Goal: Task Accomplishment & Management: Complete application form

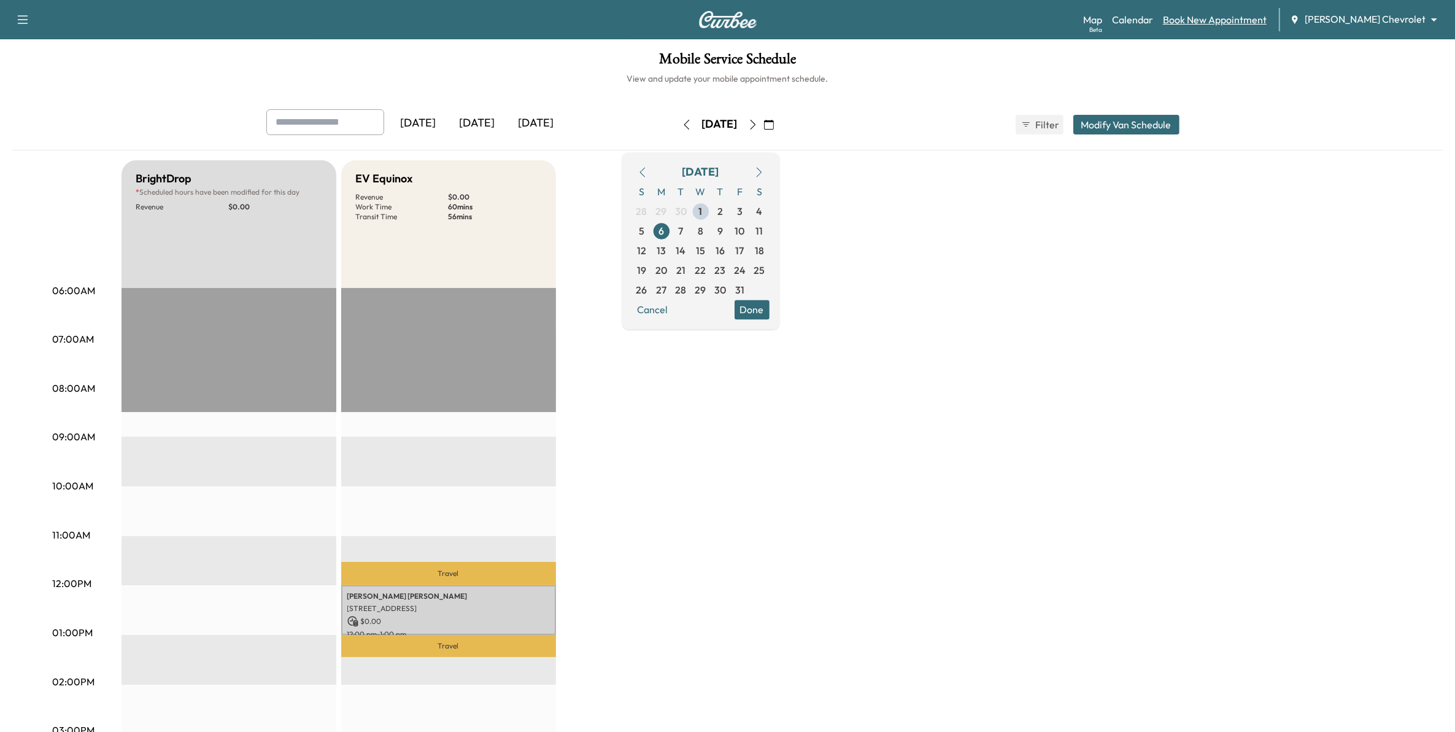
click at [1248, 22] on link "Book New Appointment" at bounding box center [1215, 19] width 104 height 15
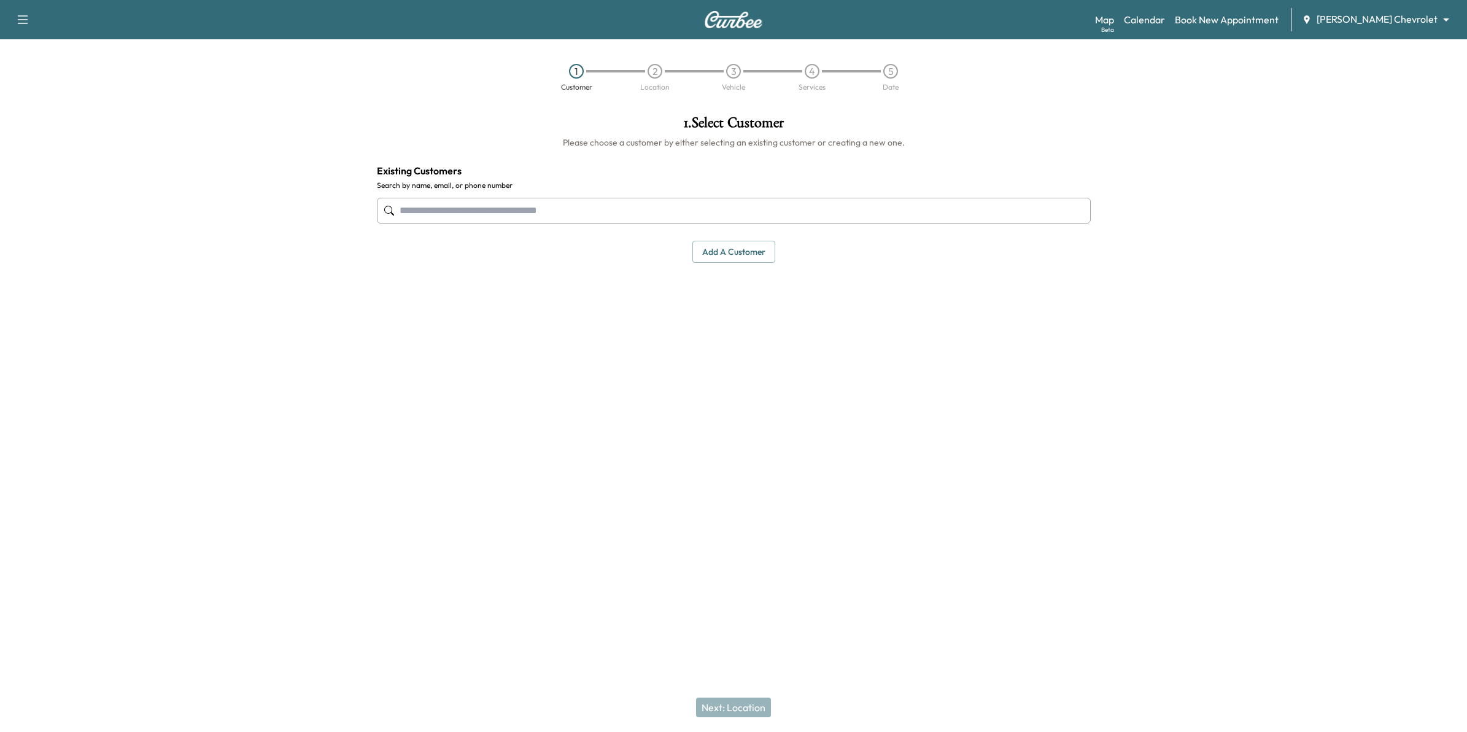
click at [836, 215] on input "text" at bounding box center [734, 211] width 714 height 26
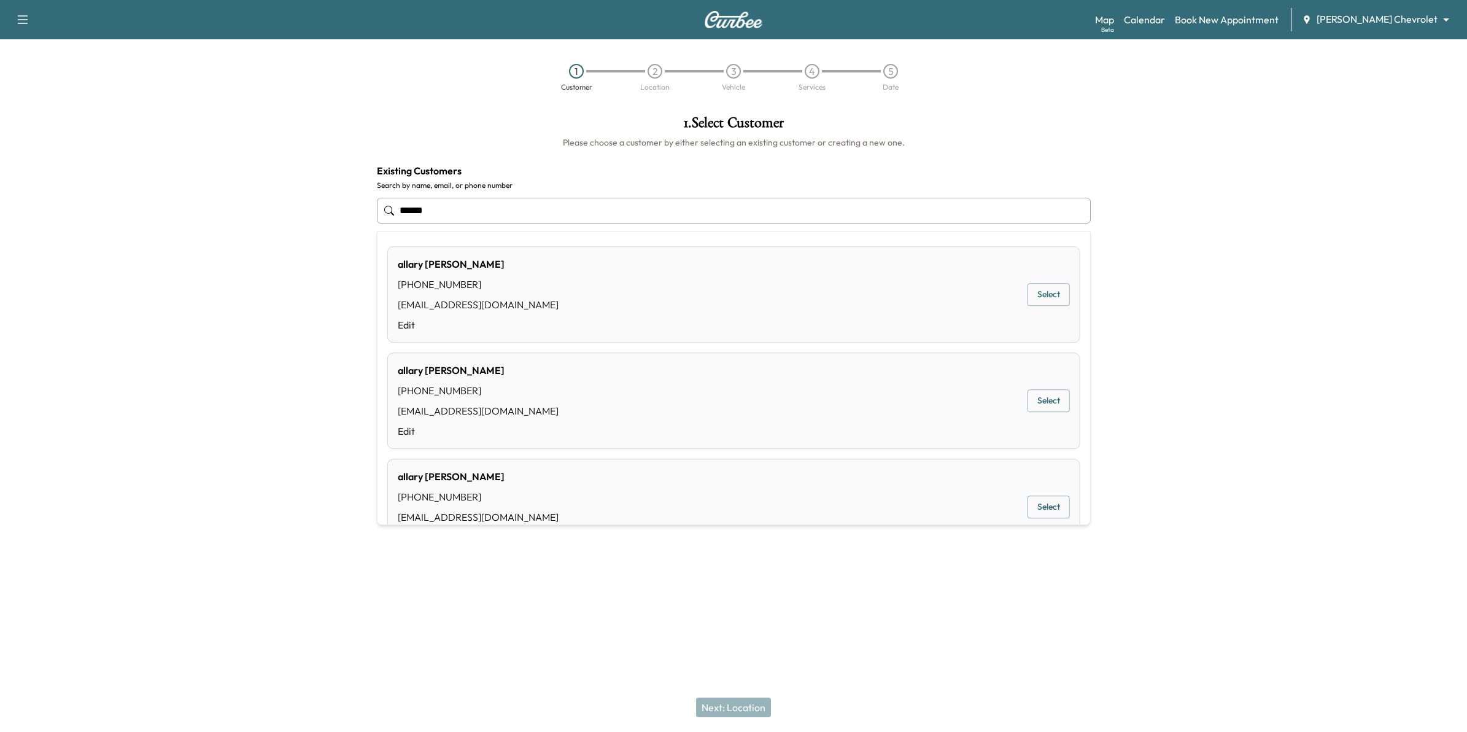
click at [684, 290] on div "[PERSON_NAME] [PHONE_NUMBER] [EMAIL_ADDRESS][DOMAIN_NAME] Edit Select" at bounding box center [733, 294] width 693 height 96
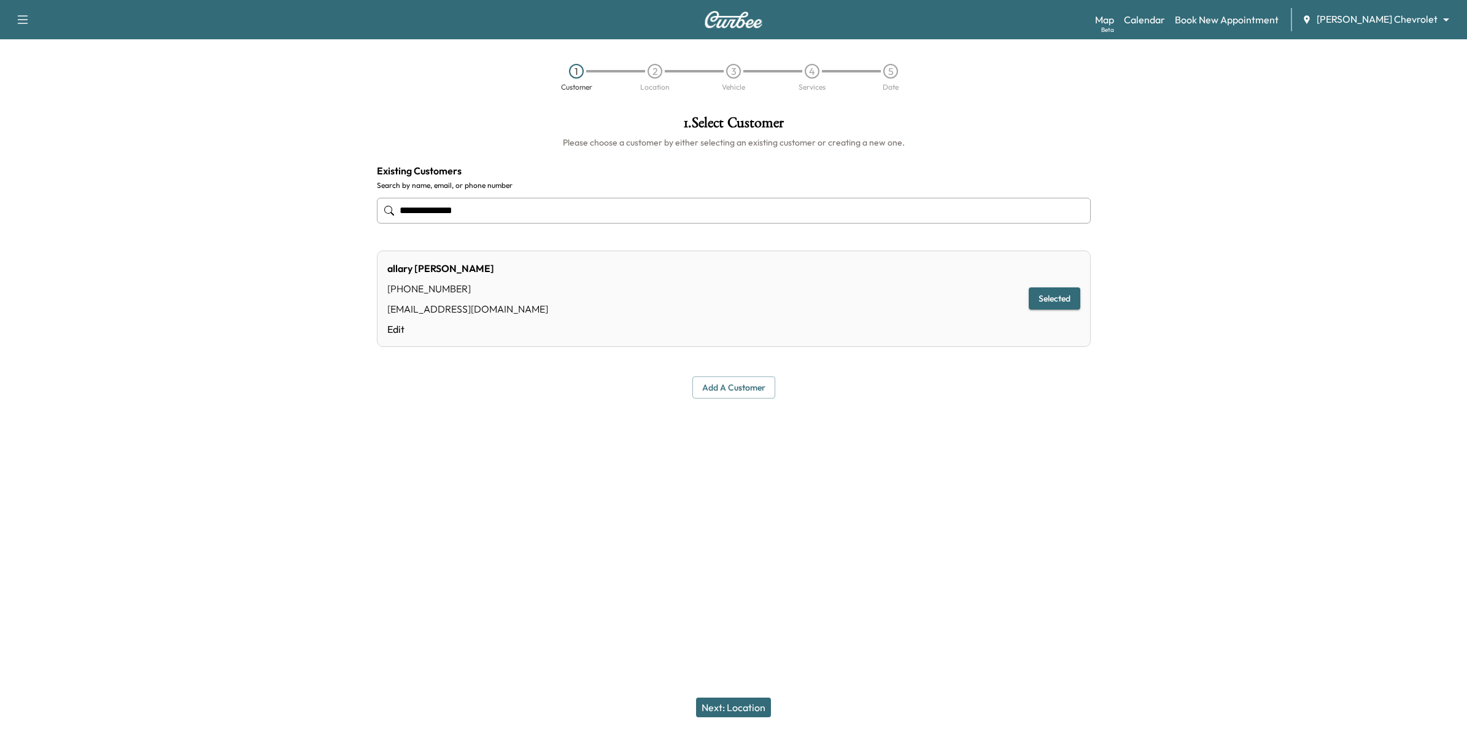
type input "**********"
click at [755, 704] on button "Next: Location" at bounding box center [733, 707] width 75 height 20
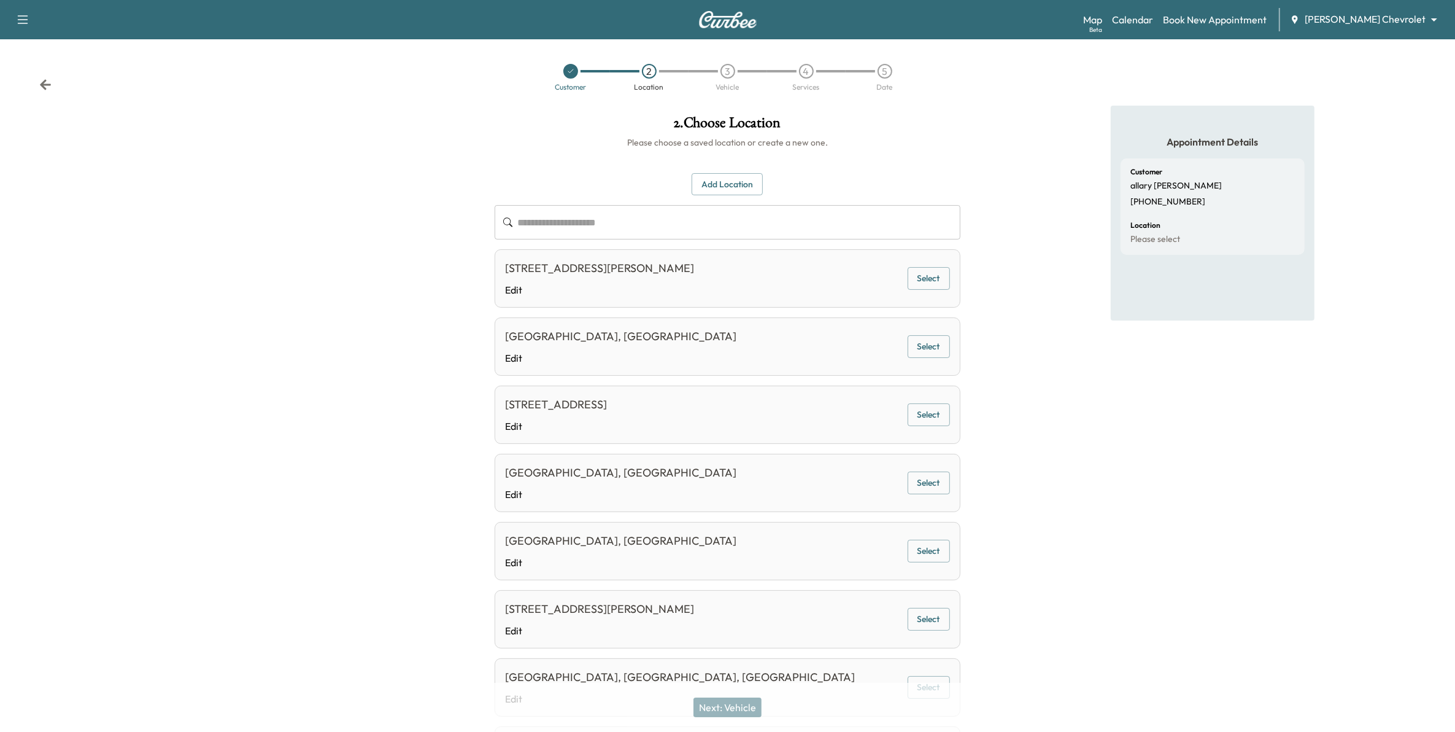
click at [726, 222] on input "text" at bounding box center [739, 222] width 443 height 34
click at [719, 182] on button "Add Location" at bounding box center [727, 184] width 71 height 23
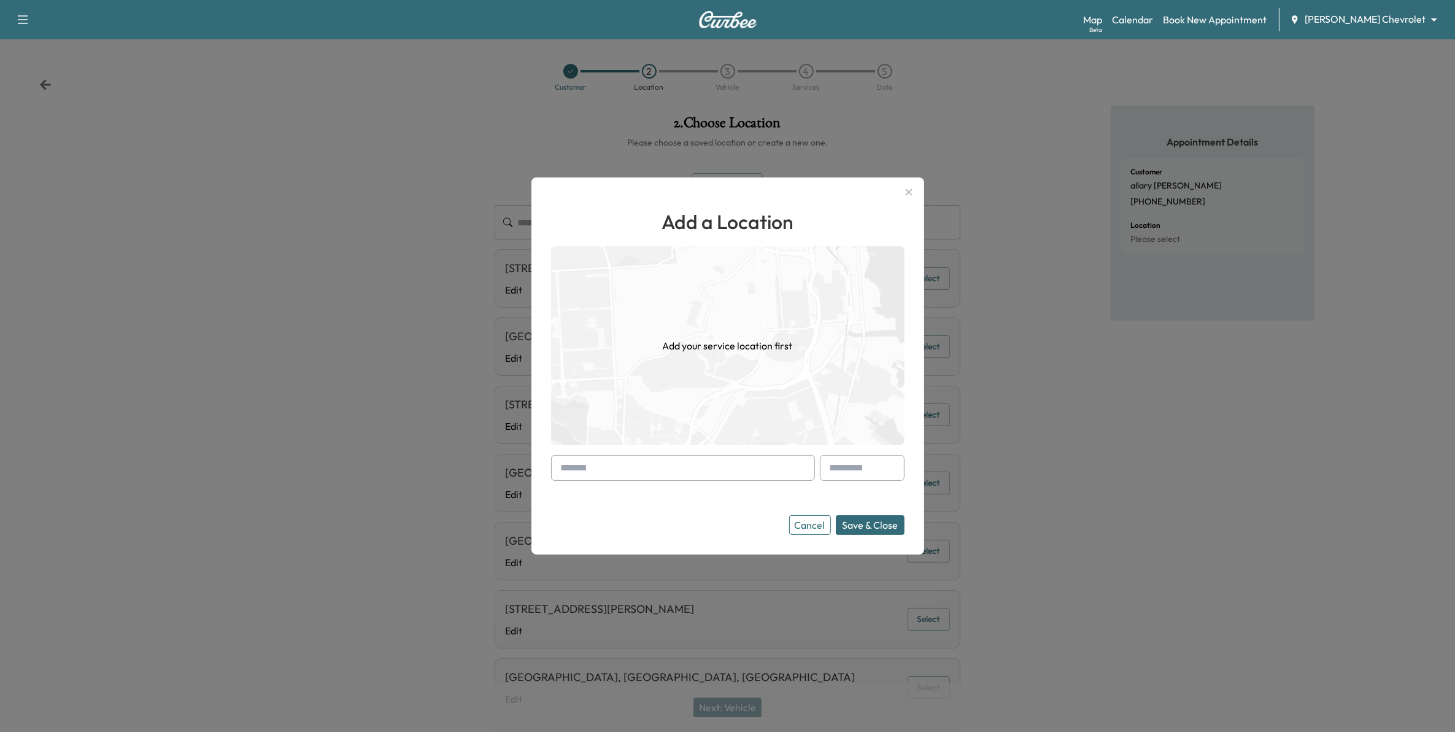
click at [724, 467] on input "text" at bounding box center [683, 468] width 264 height 26
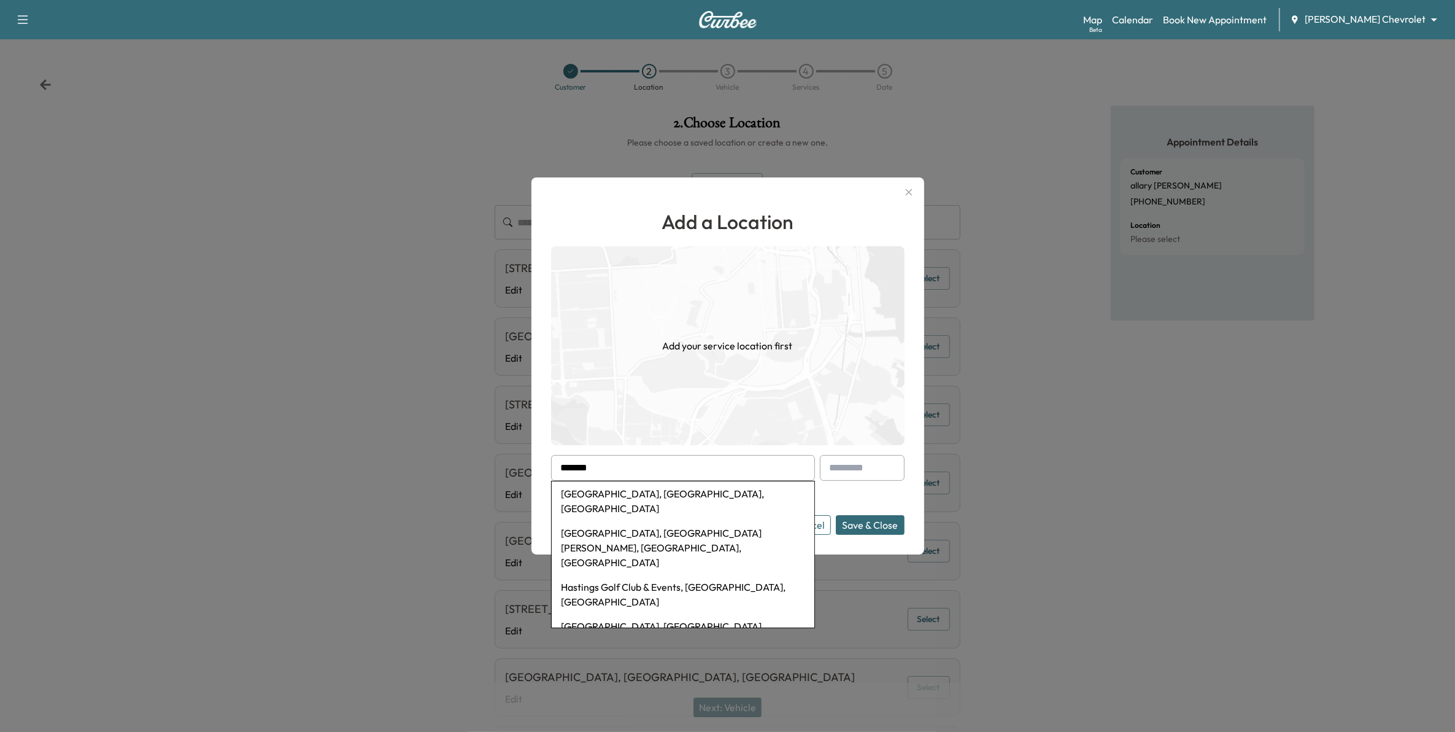
click at [702, 483] on li "[GEOGRAPHIC_DATA], [GEOGRAPHIC_DATA], [GEOGRAPHIC_DATA]" at bounding box center [683, 500] width 263 height 39
type input "**********"
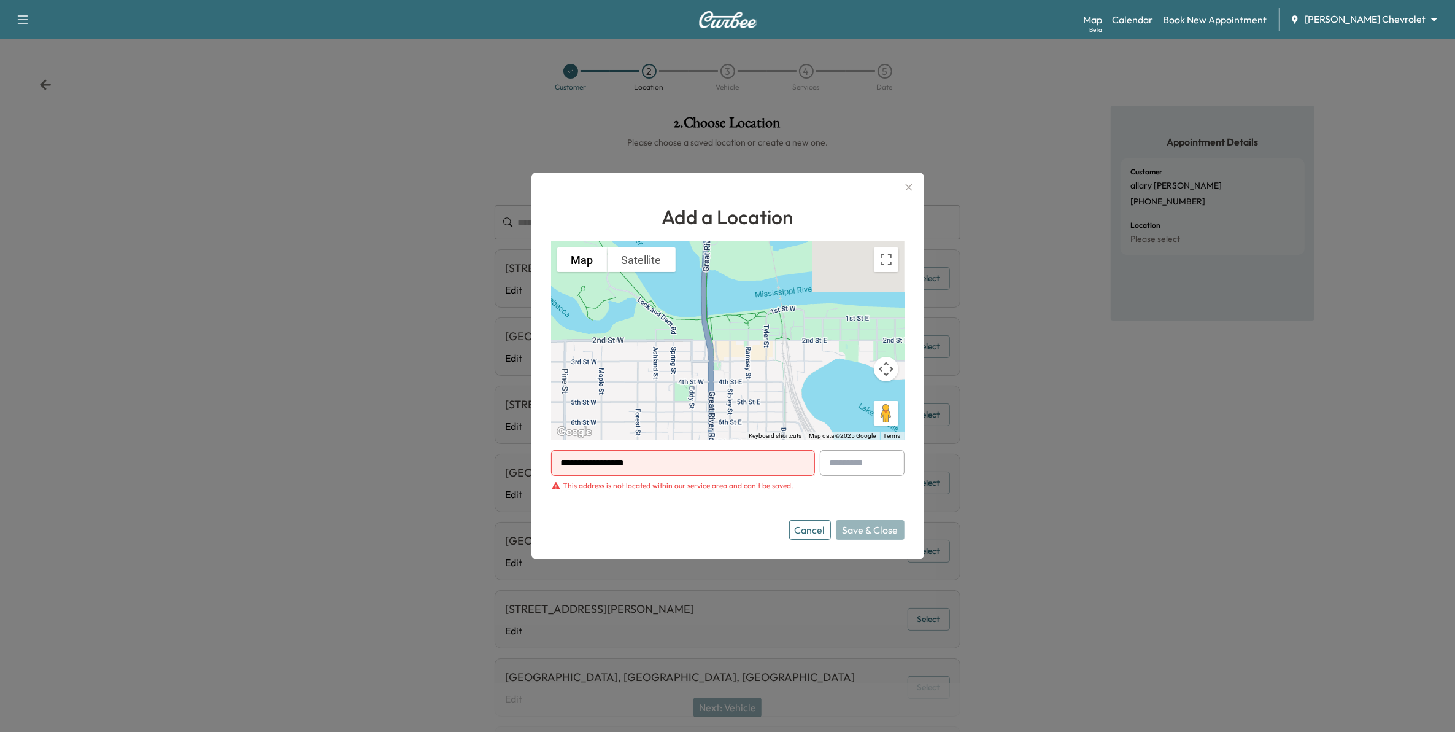
click at [831, 537] on button "Cancel" at bounding box center [810, 530] width 42 height 20
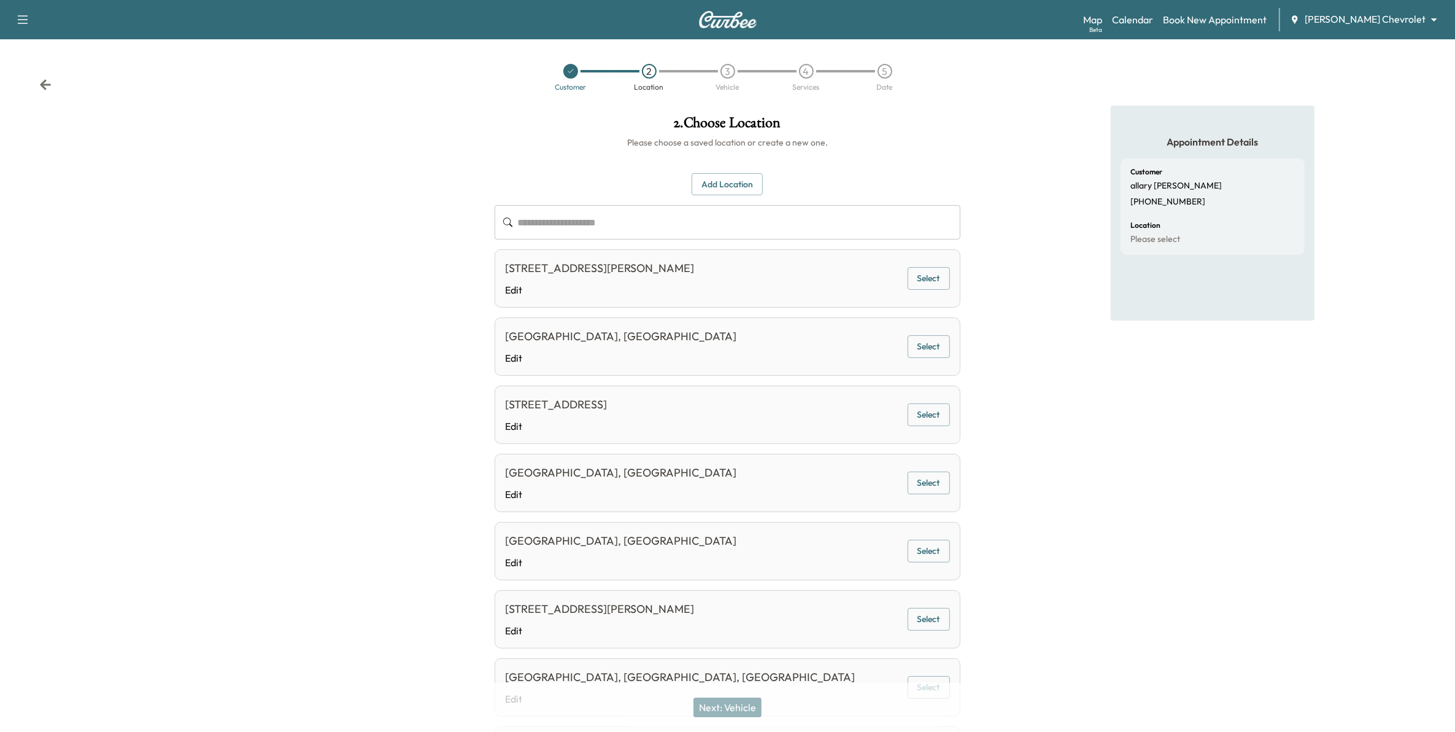
click at [49, 85] on icon at bounding box center [45, 84] width 11 height 10
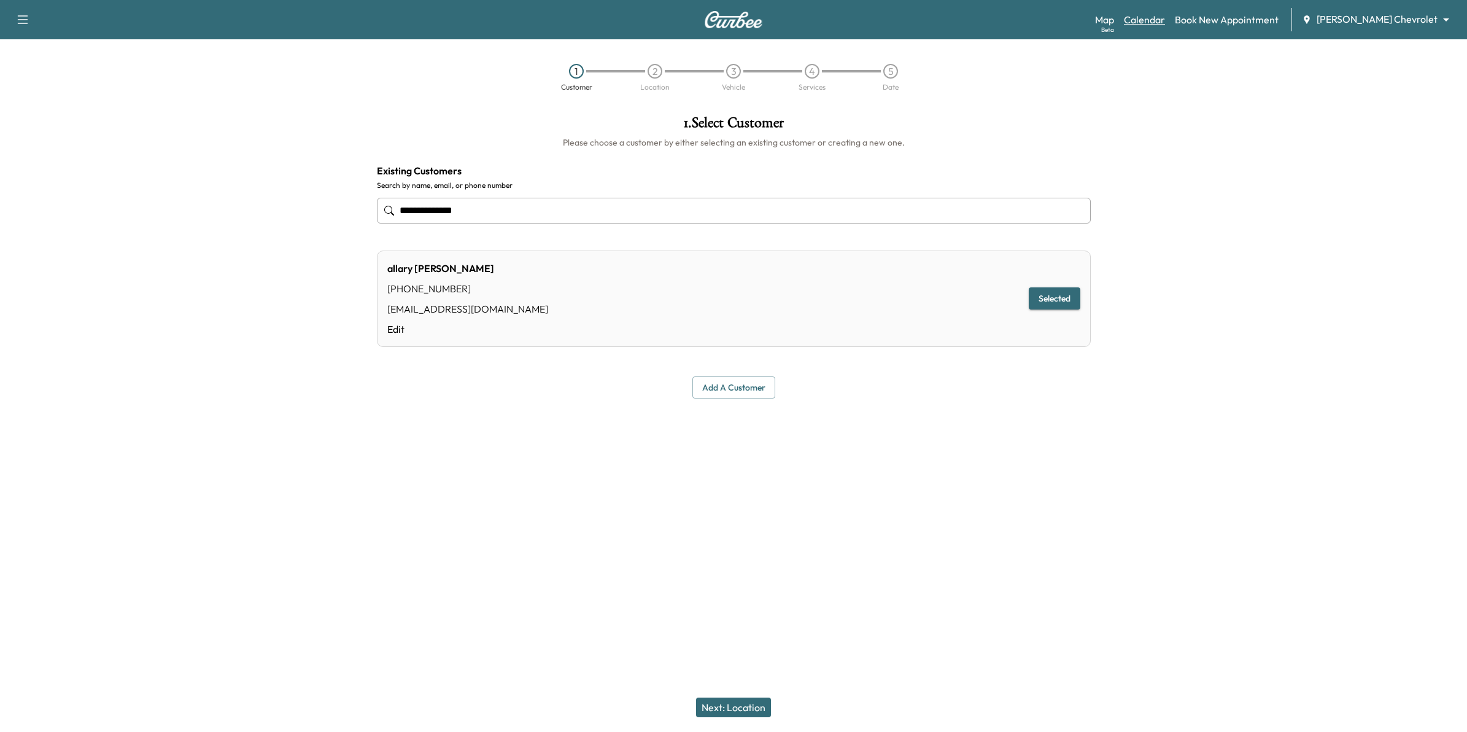
click at [1165, 22] on link "Calendar" at bounding box center [1144, 19] width 41 height 15
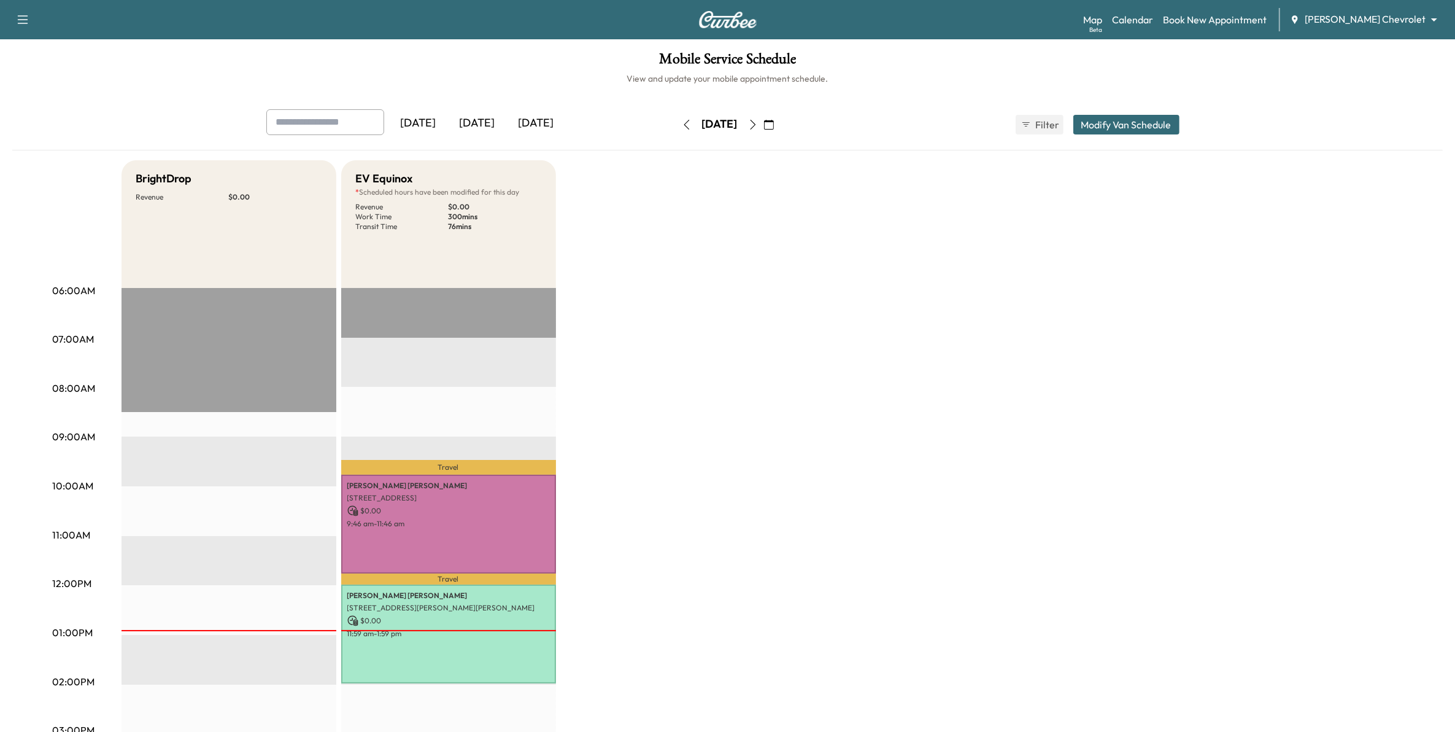
click at [774, 125] on icon "button" at bounding box center [769, 125] width 10 height 10
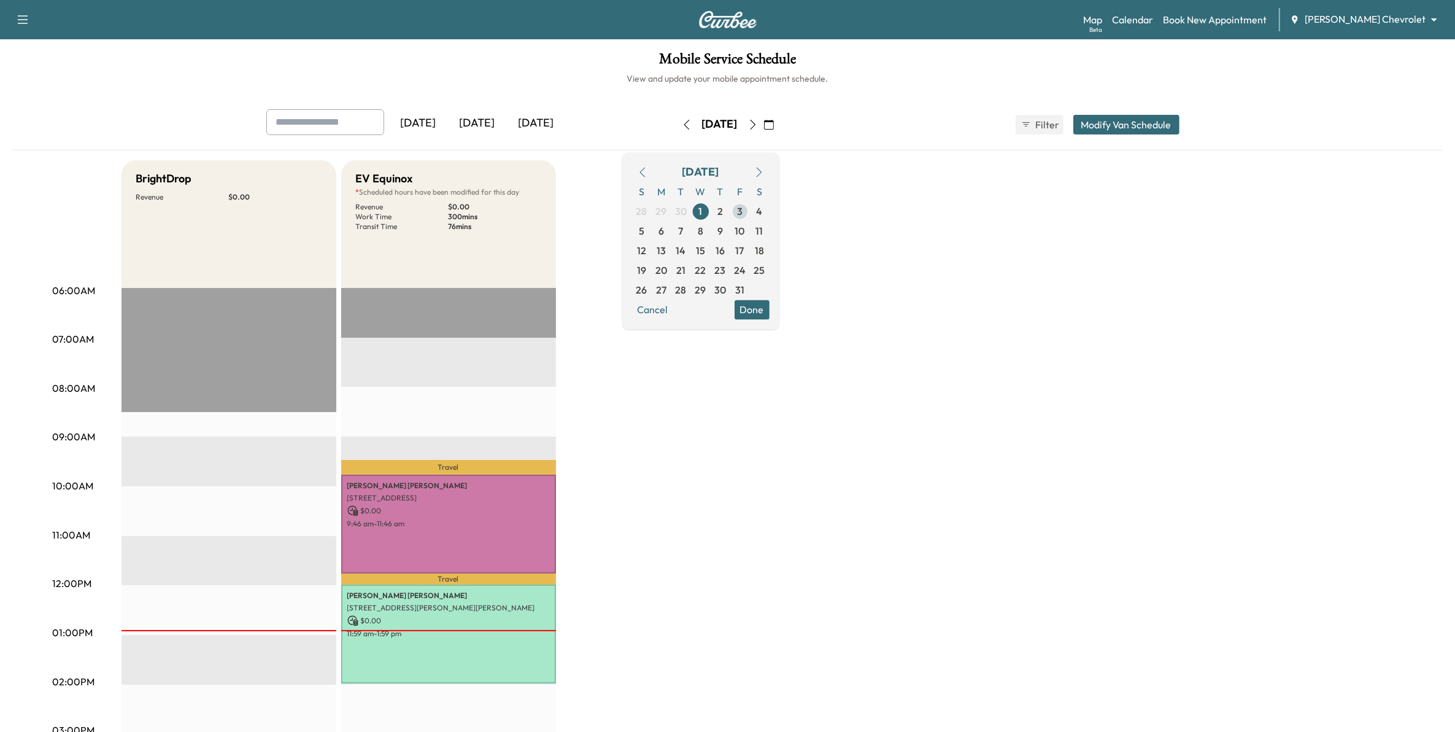
click at [743, 213] on span "3" at bounding box center [740, 211] width 6 height 15
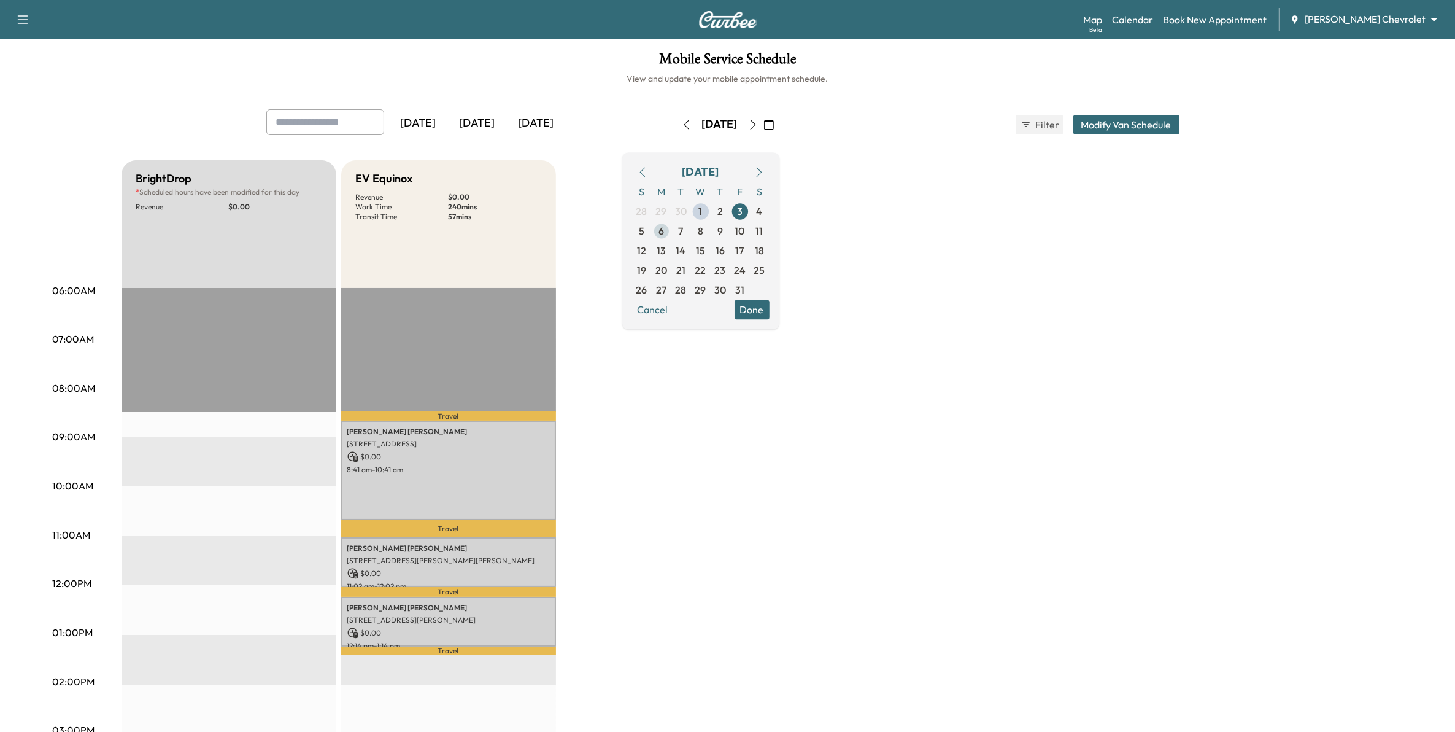
click at [664, 229] on span "6" at bounding box center [662, 230] width 6 height 15
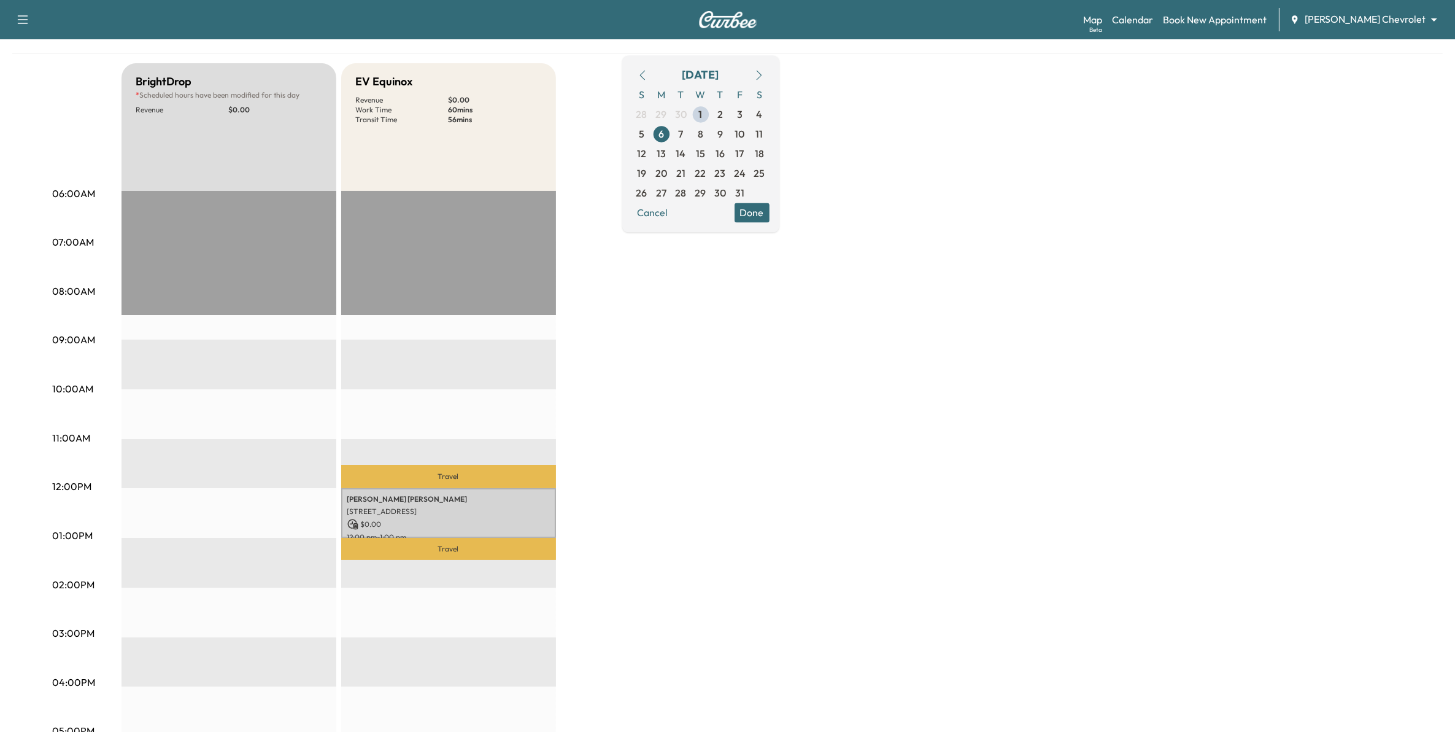
scroll to position [77, 0]
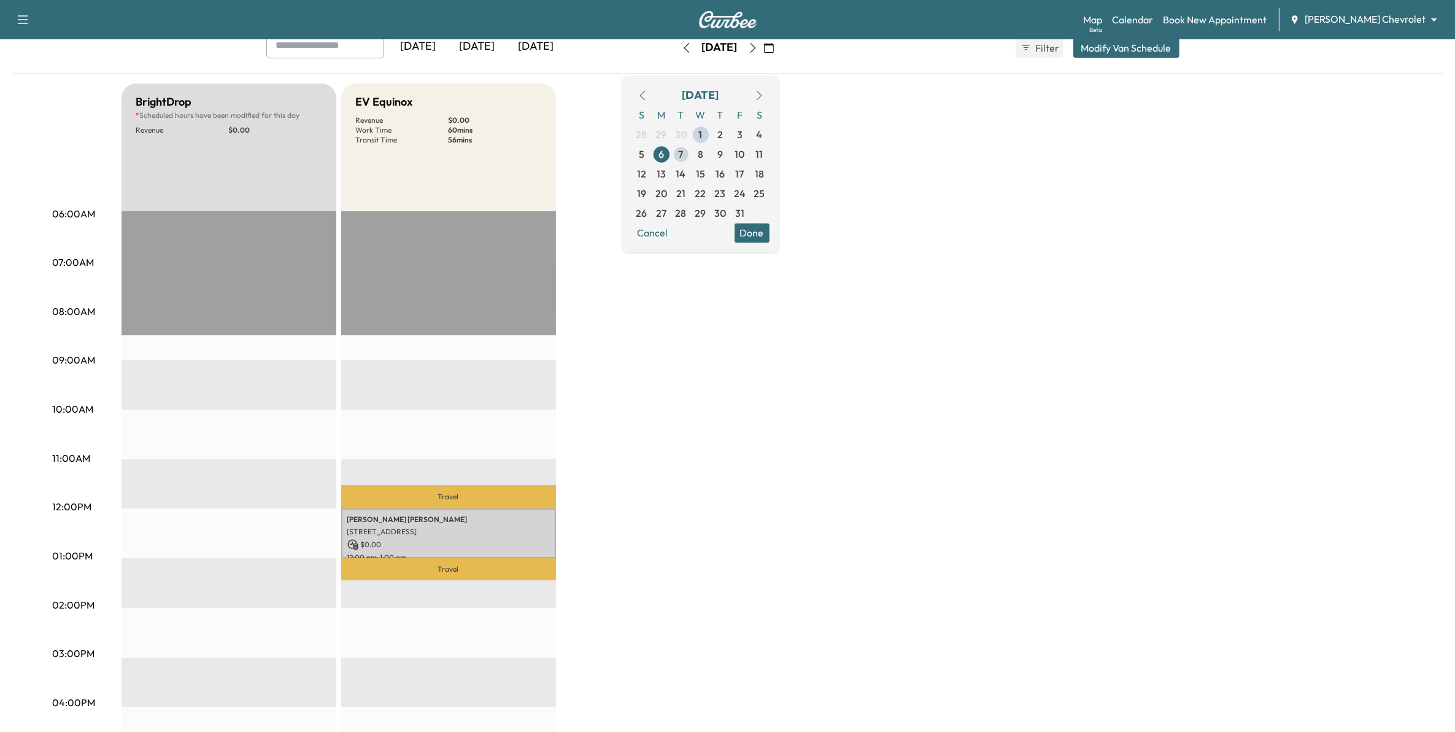
click at [691, 157] on span "7" at bounding box center [682, 154] width 20 height 20
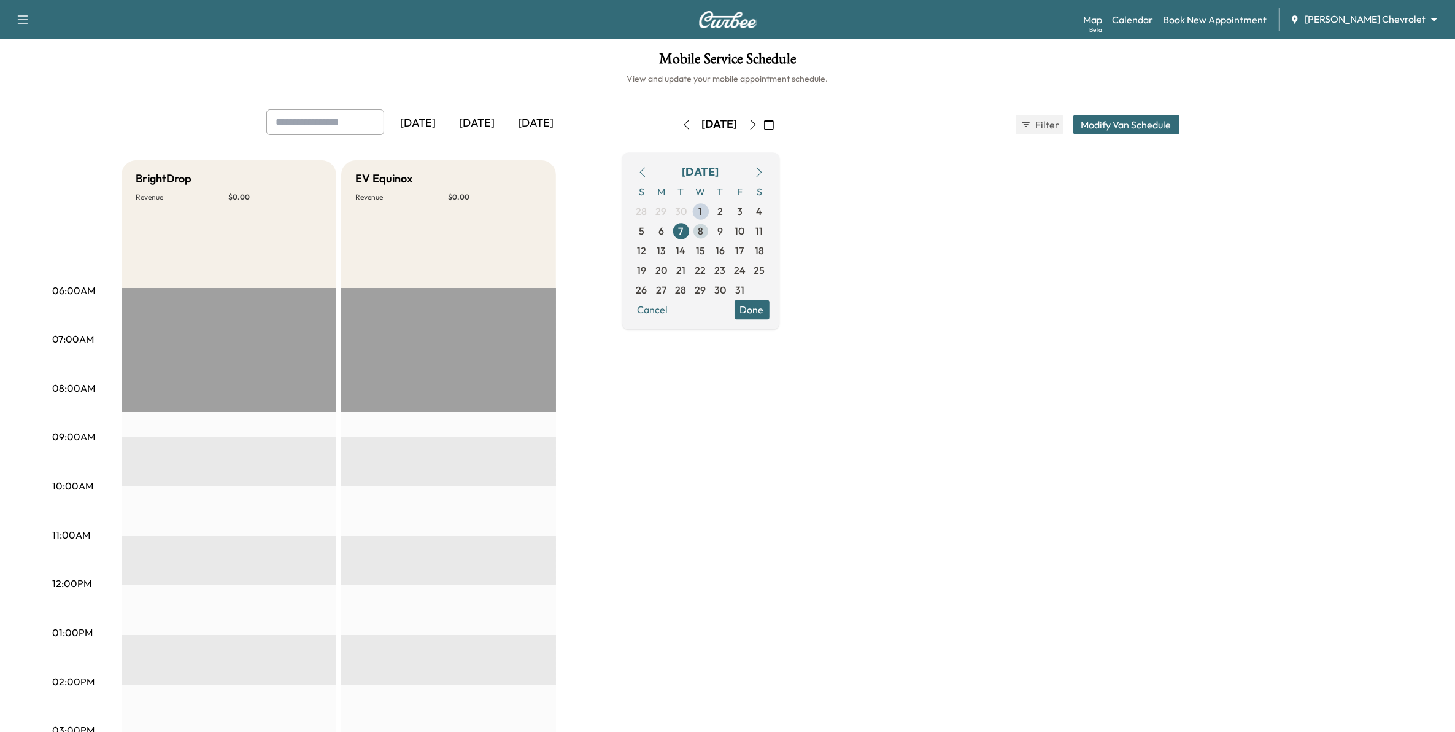
click at [711, 236] on span "8" at bounding box center [701, 231] width 20 height 20
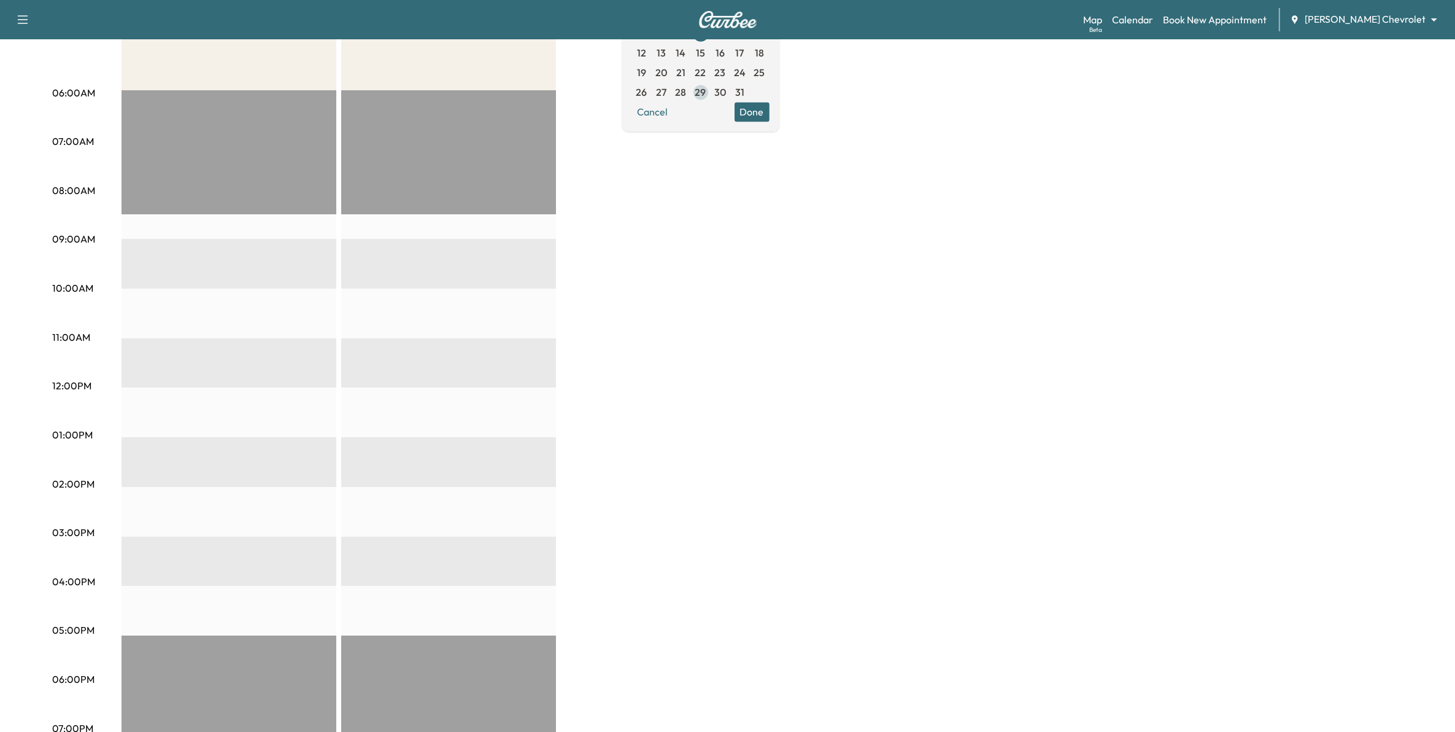
scroll to position [77, 0]
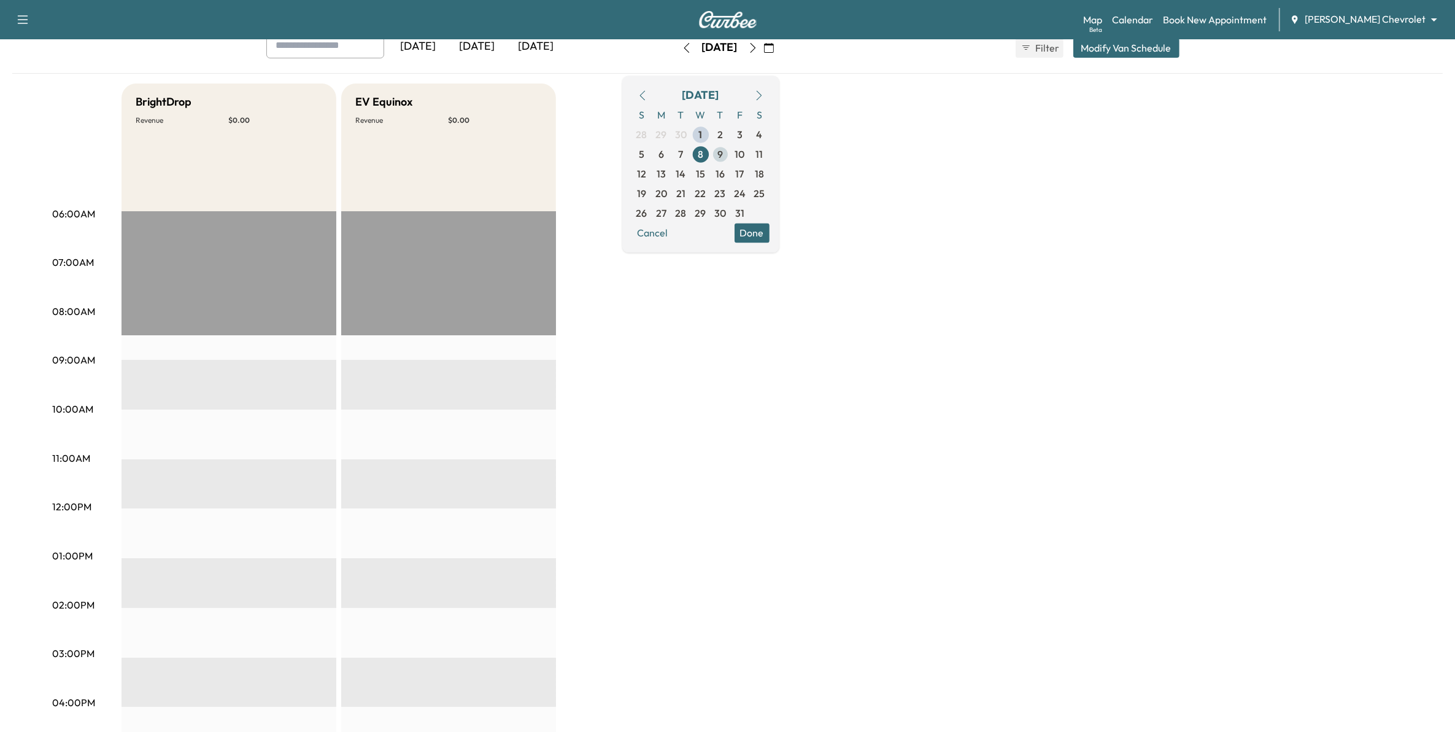
click at [723, 151] on span "9" at bounding box center [721, 154] width 6 height 15
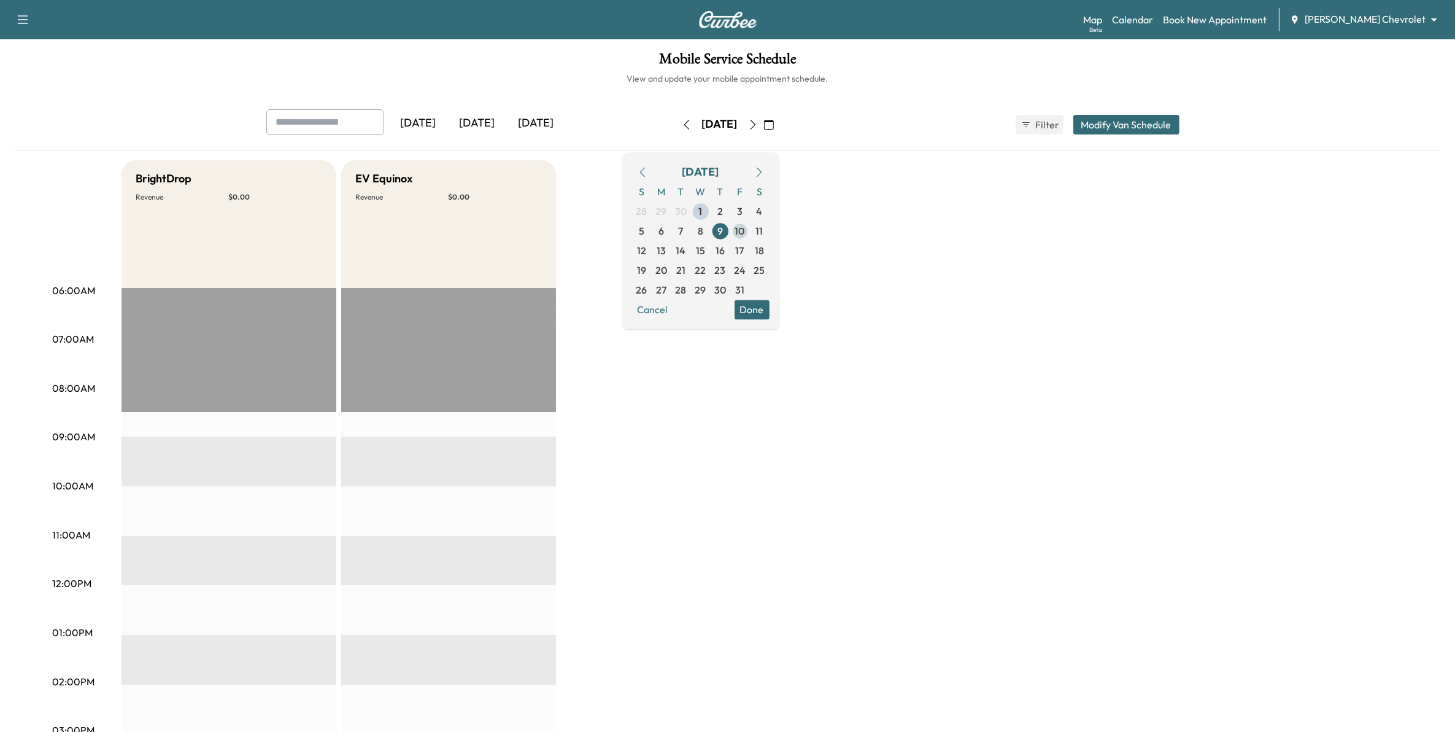
click at [745, 231] on span "10" at bounding box center [740, 230] width 10 height 15
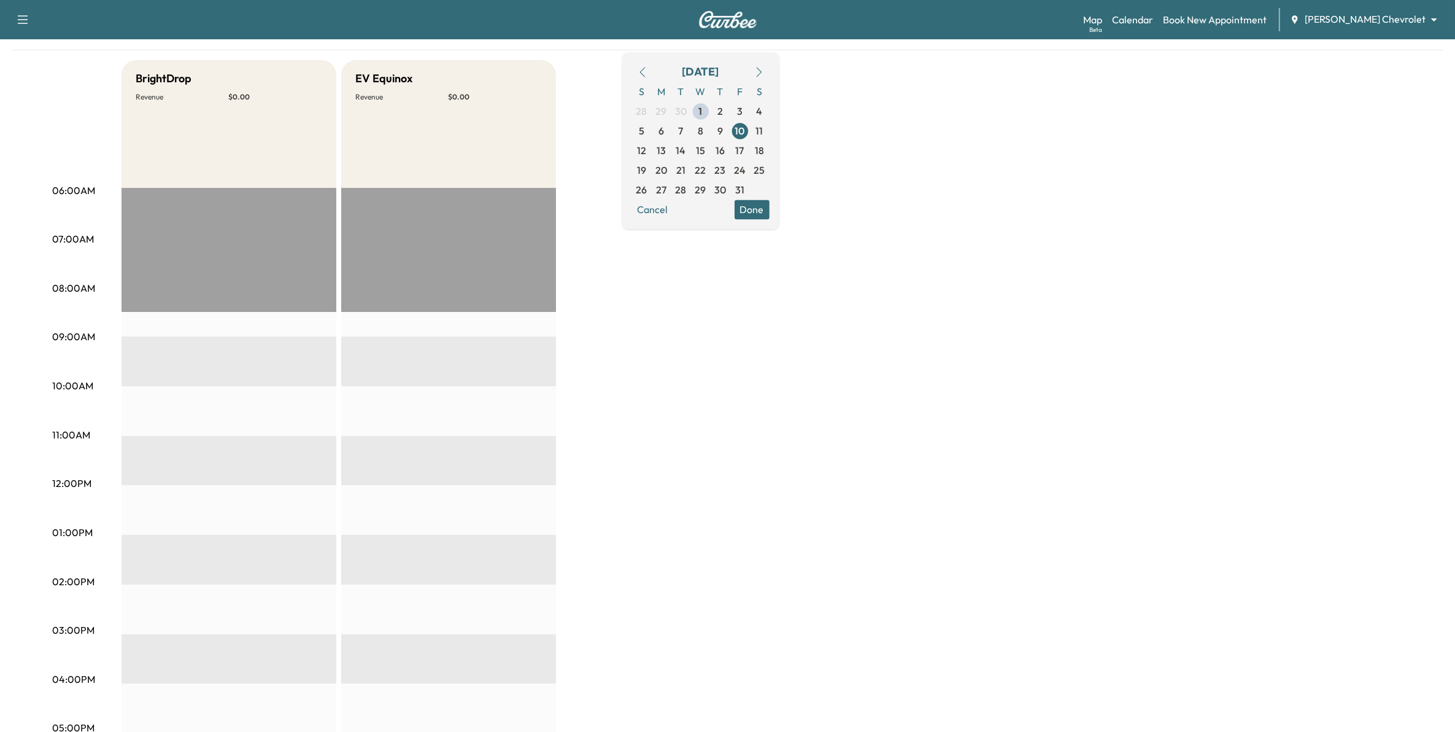
scroll to position [77, 0]
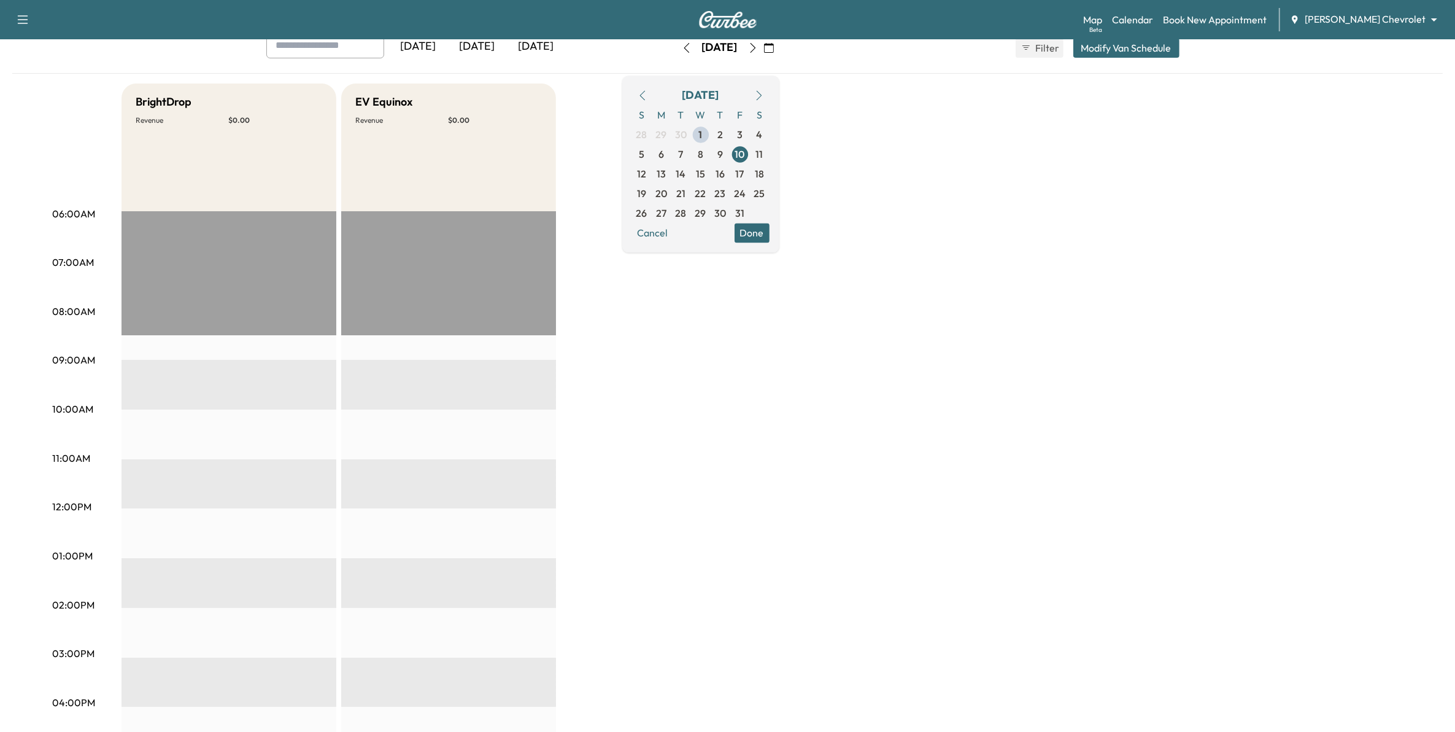
click at [880, 289] on div "BrightDrop Revenue $ 0.00 EST Start EV Equinox Revenue $ 0.00 EST Start" at bounding box center [763, 543] width 1282 height 921
click at [1153, 17] on link "Calendar" at bounding box center [1132, 19] width 41 height 15
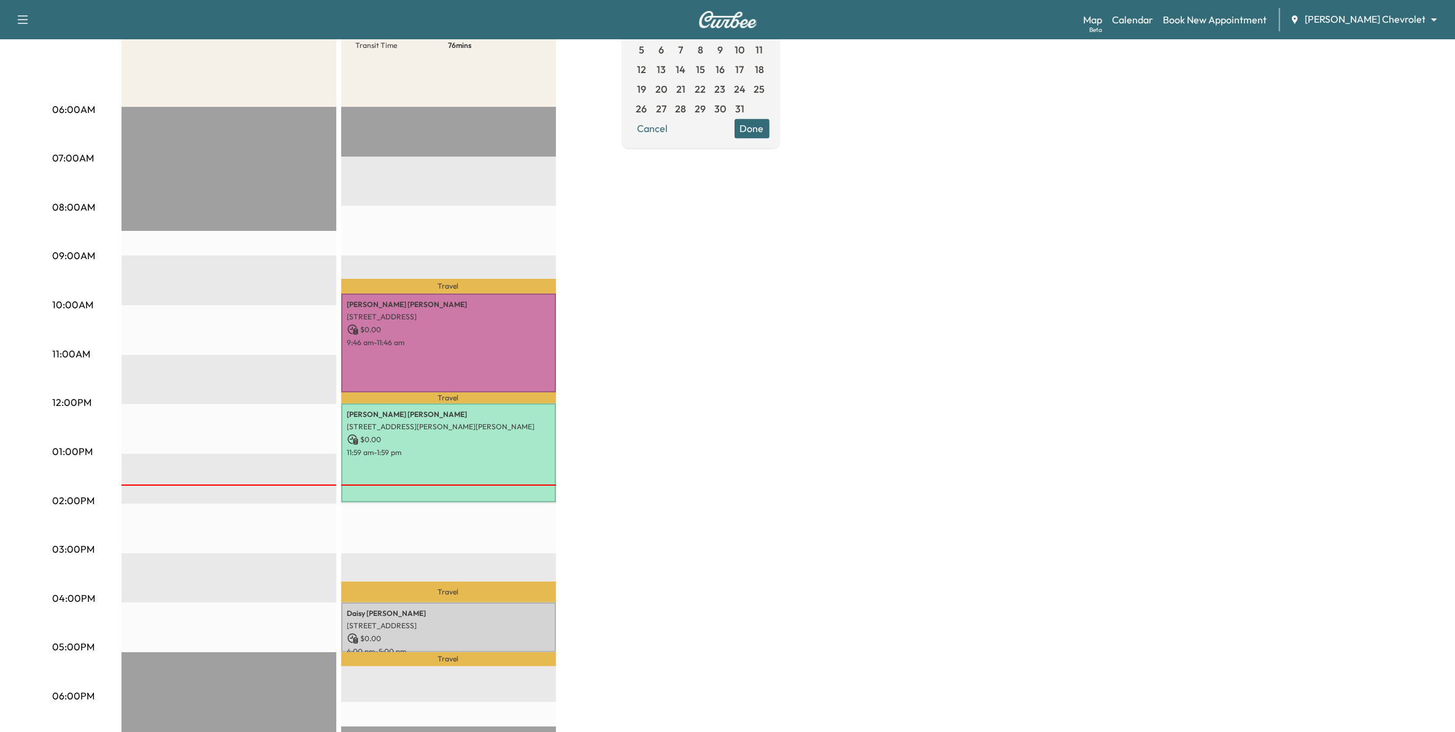
scroll to position [307, 0]
